Goal: Task Accomplishment & Management: Use online tool/utility

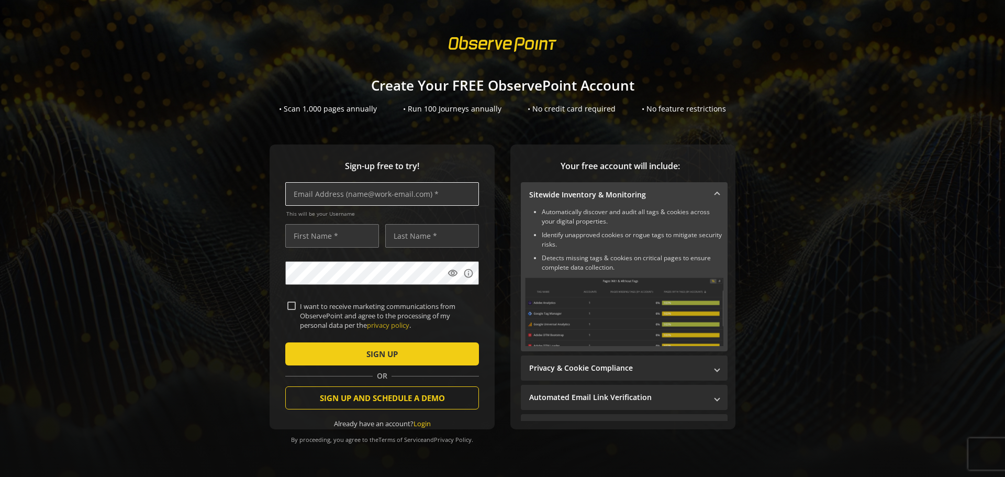
click at [388, 186] on input "text" at bounding box center [382, 194] width 194 height 24
type input "I"
type input "[EMAIL_ADDRESS][PERSON_NAME]"
type input "Israel"
type input "[PERSON_NAME]"
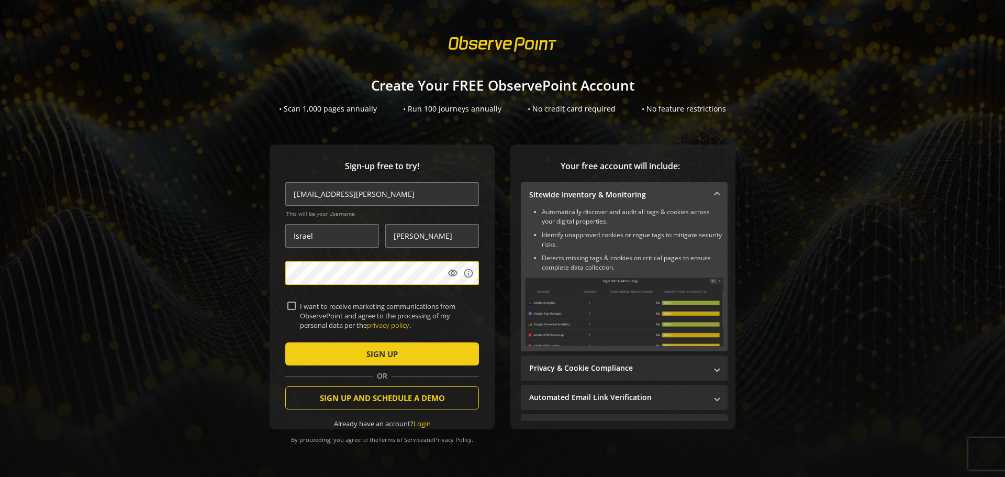
click at [329, 315] on label "I want to receive marketing communications from ObservePoint and agree to the p…" at bounding box center [386, 316] width 181 height 29
click at [296, 310] on input "I want to receive marketing communications from ObservePoint and agree to the p…" at bounding box center [291, 306] width 8 height 8
click at [288, 305] on input "I want to receive marketing communications from ObservePoint and agree to the p…" at bounding box center [291, 306] width 8 height 8
checkbox input "false"
click at [455, 279] on mat-icon "visibility" at bounding box center [453, 273] width 10 height 10
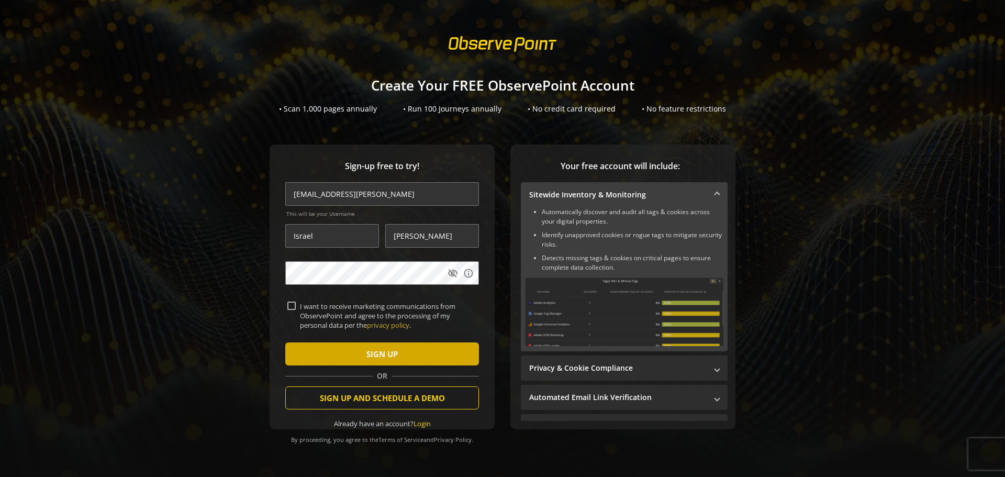
click at [392, 350] on span "SIGN UP" at bounding box center [381, 353] width 31 height 19
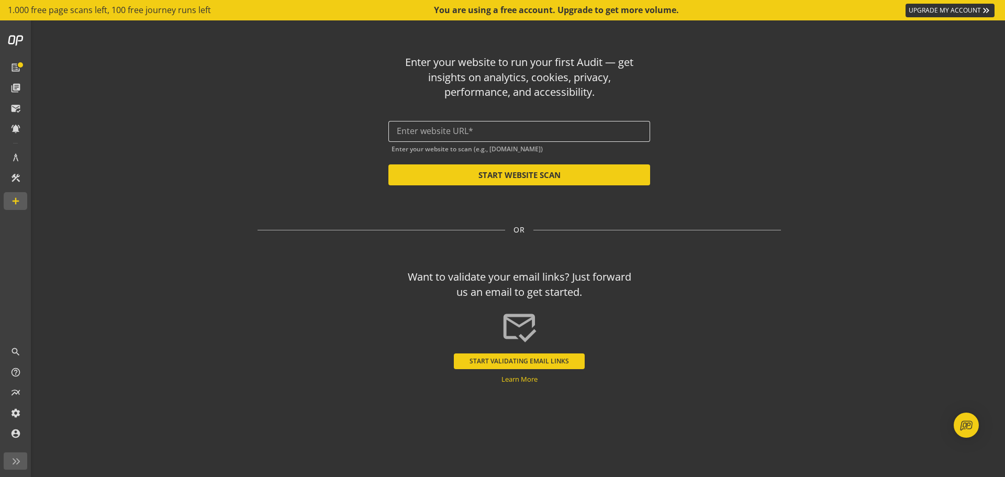
click at [553, 130] on input "text" at bounding box center [519, 131] width 245 height 10
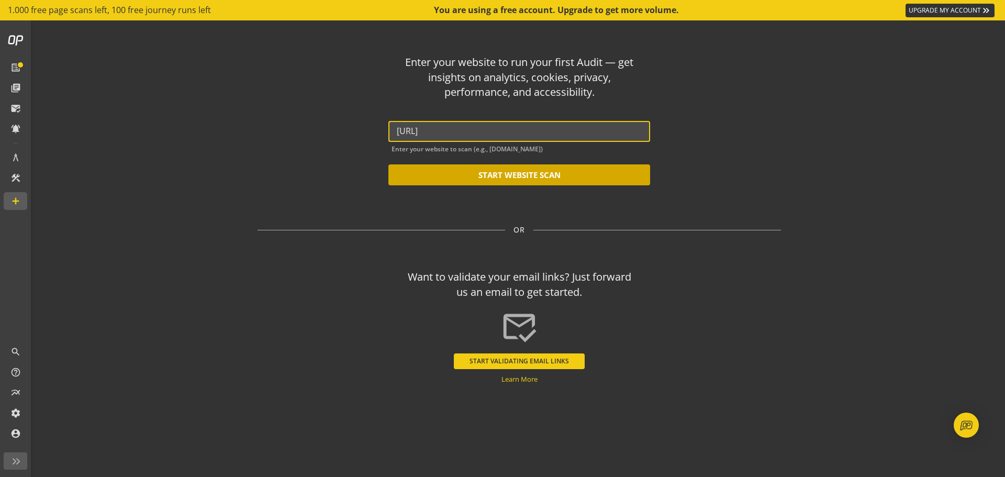
click at [498, 171] on button "START WEBSITE SCAN" at bounding box center [519, 174] width 262 height 21
type input "[URL]"
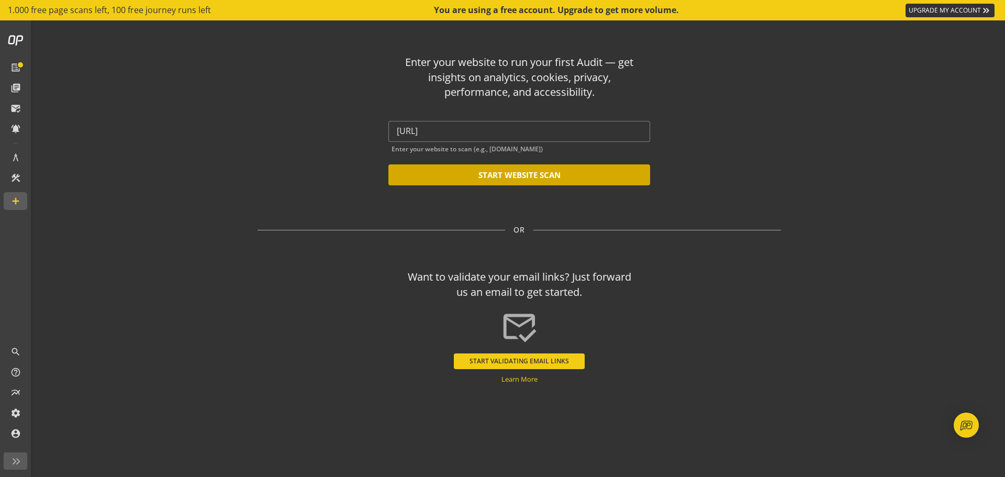
click at [531, 179] on button "START WEBSITE SCAN" at bounding box center [519, 174] width 262 height 21
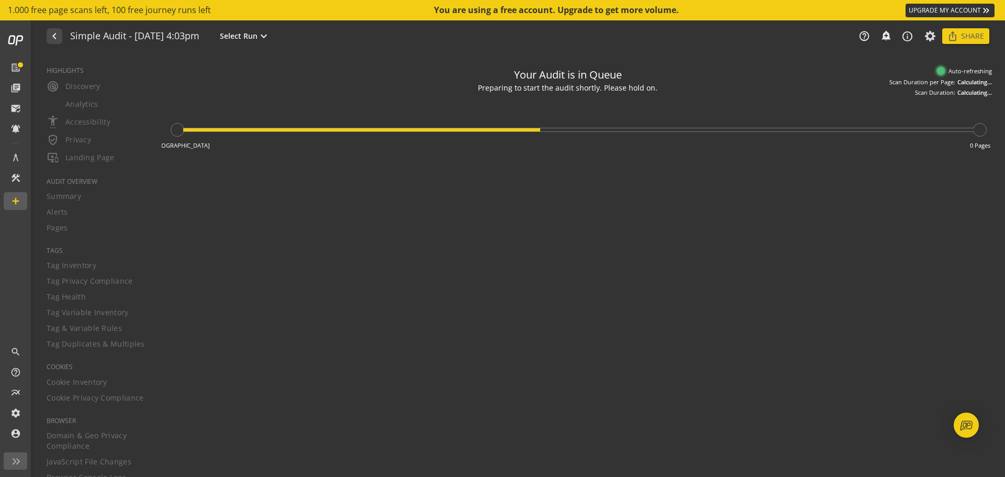
type textarea "Notes can include: -a description of what this audit is validating -changes in …"
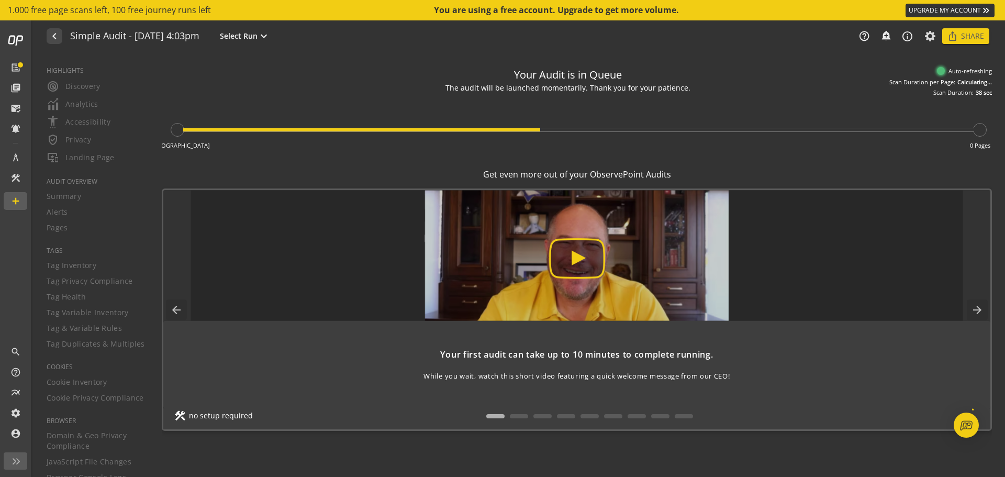
click at [713, 148] on div "In Queue 0 Pages" at bounding box center [577, 127] width 830 height 61
click at [625, 172] on div "Get even more out of your ObservePoint Audits" at bounding box center [577, 175] width 830 height 12
click at [625, 171] on div "Get even more out of your ObservePoint Audits" at bounding box center [577, 175] width 830 height 12
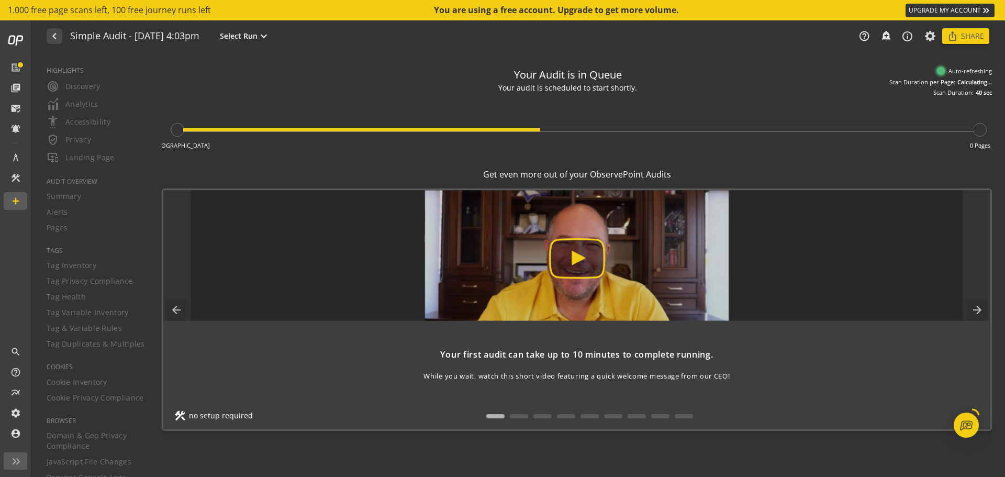
click at [695, 157] on div "In Queue 0 Pages" at bounding box center [577, 127] width 830 height 61
click at [672, 172] on div "Get even more out of your ObservePoint Audits" at bounding box center [577, 175] width 830 height 12
click at [669, 173] on div "Get even more out of your ObservePoint Audits" at bounding box center [577, 175] width 830 height 12
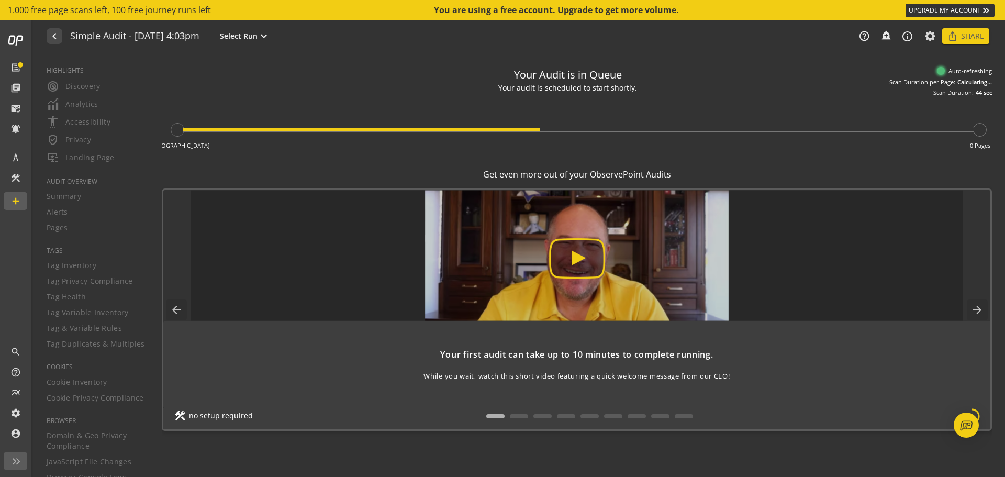
click at [667, 174] on div "Get even more out of your ObservePoint Audits" at bounding box center [577, 175] width 830 height 12
click at [685, 165] on div "Your Audit is in Queue We are initiating the audit process. It will begin soon.…" at bounding box center [577, 265] width 830 height 407
click at [662, 176] on div "Get even more out of your ObservePoint Audits" at bounding box center [577, 175] width 830 height 12
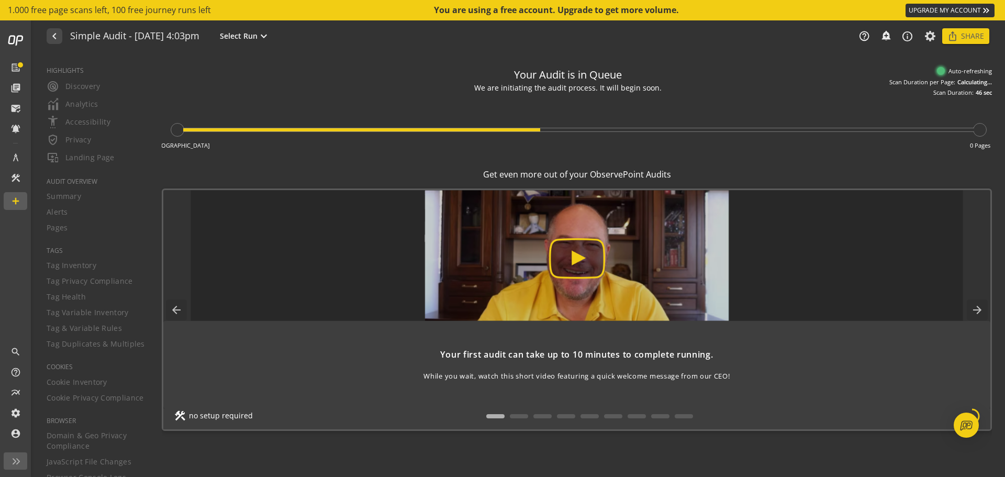
click at [662, 176] on div "Get even more out of your ObservePoint Audits" at bounding box center [577, 175] width 830 height 12
click at [680, 169] on div "Get even more out of your ObservePoint Audits" at bounding box center [577, 175] width 830 height 12
